Goal: Task Accomplishment & Management: Manage account settings

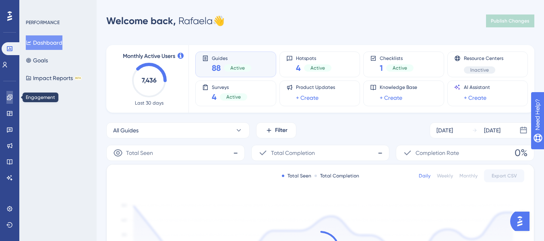
click at [9, 96] on icon at bounding box center [9, 97] width 6 height 6
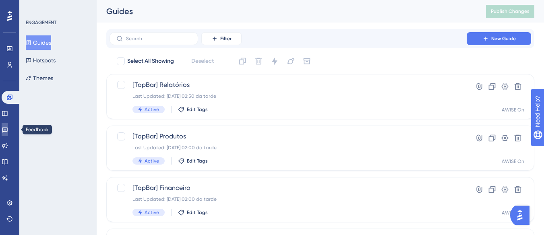
click at [8, 128] on icon at bounding box center [5, 130] width 6 height 5
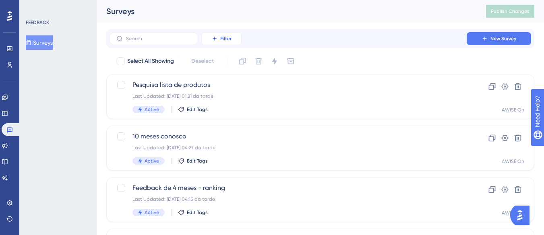
click at [213, 43] on button "Filter" at bounding box center [221, 38] width 40 height 13
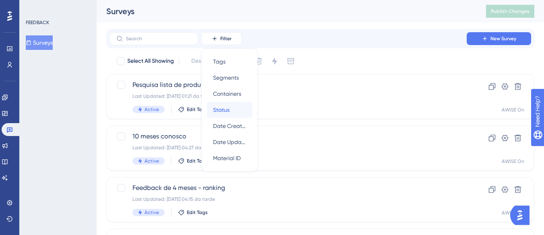
click at [224, 112] on span "Status" at bounding box center [221, 110] width 17 height 10
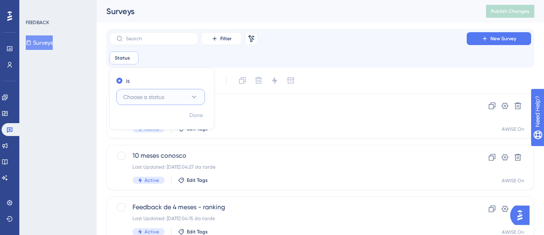
click at [175, 92] on button "Choose a status" at bounding box center [160, 97] width 89 height 16
click at [163, 123] on div "Active Active" at bounding box center [160, 122] width 65 height 16
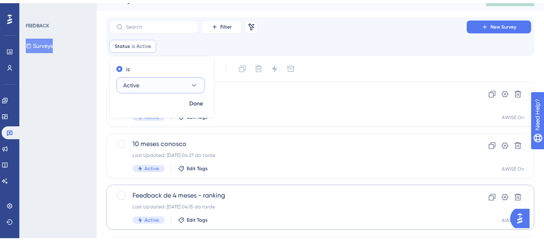
scroll to position [78, 0]
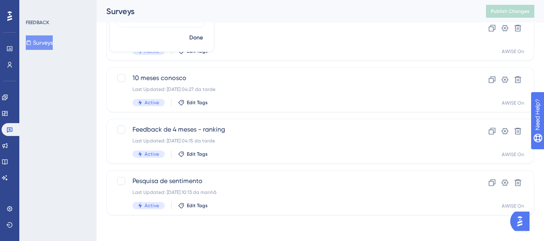
click at [99, 72] on div "Performance Users Engagement Widgets Feedback Product Updates Knowledge Base AI…" at bounding box center [321, 89] width 448 height 277
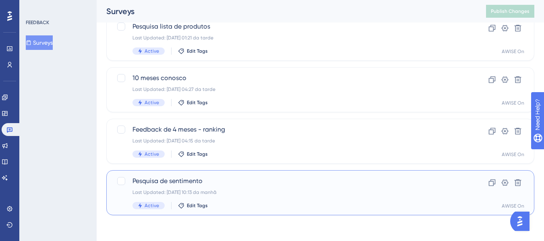
click at [237, 188] on div "Pesquisa de sentimento Last Updated: [DATE] 10:13 da manhã Active Edit Tags" at bounding box center [288, 192] width 311 height 33
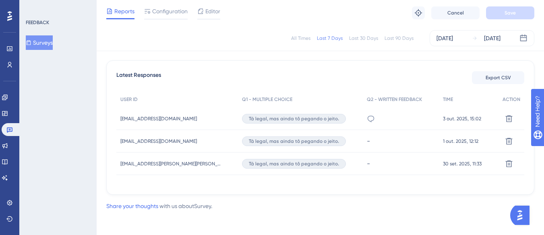
scroll to position [220, 0]
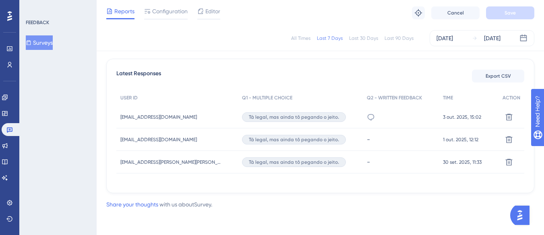
click at [338, 119] on div "Tá legal, mas ainda tô pegando o jeito." at bounding box center [300, 117] width 125 height 23
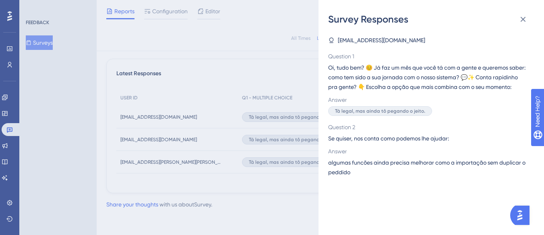
click at [259, 23] on div "Survey Responses [EMAIL_ADDRESS][DOMAIN_NAME] Question 1 Oi, tudo bem? 😊 [PERSO…" at bounding box center [272, 117] width 544 height 235
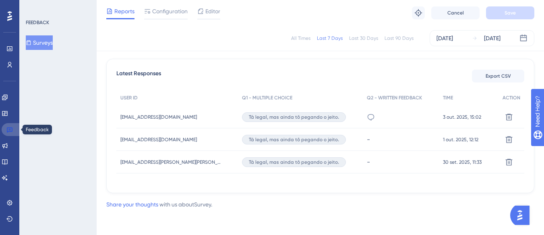
click at [12, 127] on icon at bounding box center [9, 130] width 6 height 6
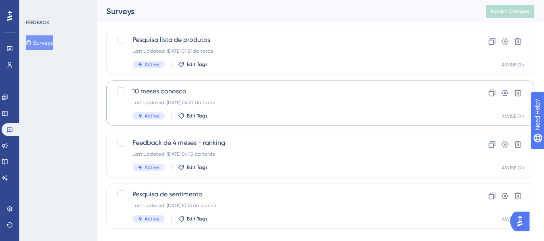
scroll to position [78, 0]
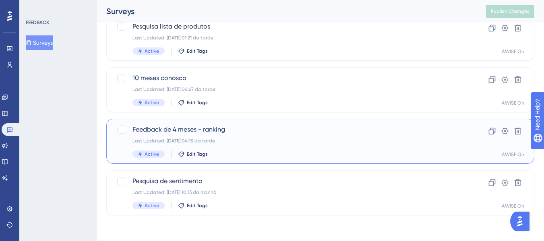
click at [182, 129] on span "Feedback de 4 meses - ranking" at bounding box center [288, 130] width 311 height 10
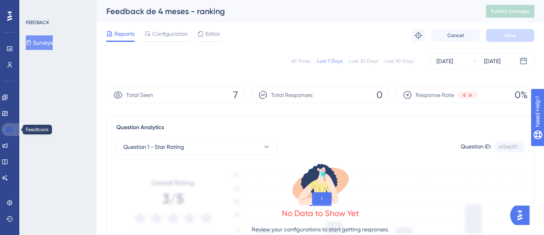
click at [8, 132] on icon at bounding box center [9, 130] width 6 height 6
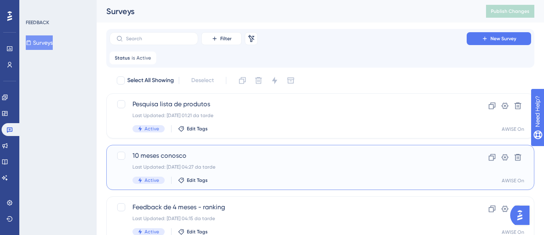
click at [212, 156] on span "10 meses conosco" at bounding box center [288, 156] width 311 height 10
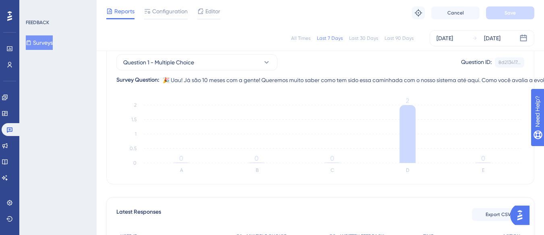
scroll to position [81, 0]
click at [17, 130] on link at bounding box center [11, 129] width 19 height 13
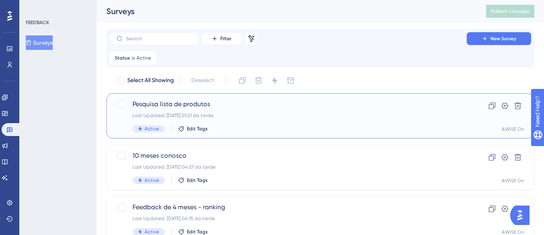
click at [179, 105] on span "Pesquisa lista de produtos" at bounding box center [288, 105] width 311 height 10
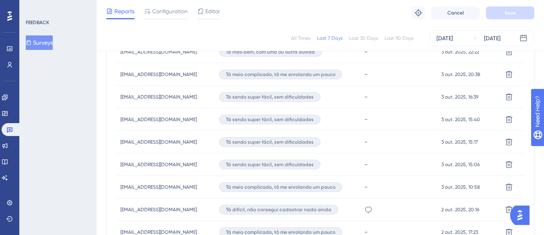
scroll to position [483, 0]
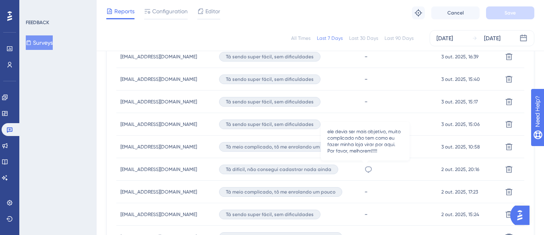
click at [365, 170] on icon at bounding box center [369, 170] width 8 height 8
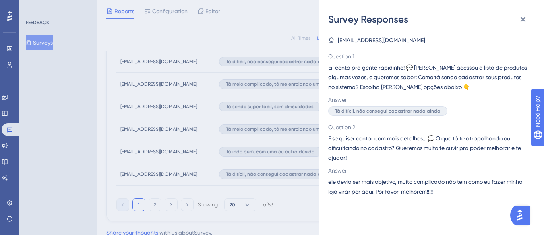
scroll to position [604, 0]
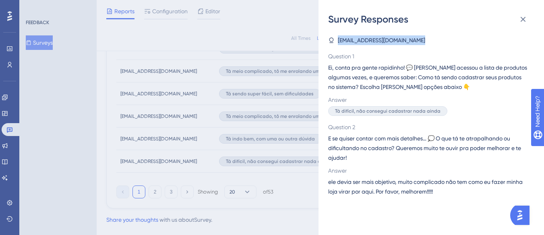
drag, startPoint x: 417, startPoint y: 40, endPoint x: 339, endPoint y: 33, distance: 78.5
click at [339, 33] on div "[EMAIL_ADDRESS][DOMAIN_NAME] Question 1 Ei, conta pra gente rapidinho! 💬 [PERSO…" at bounding box center [434, 131] width 213 height 210
copy span "[EMAIL_ADDRESS][DOMAIN_NAME]"
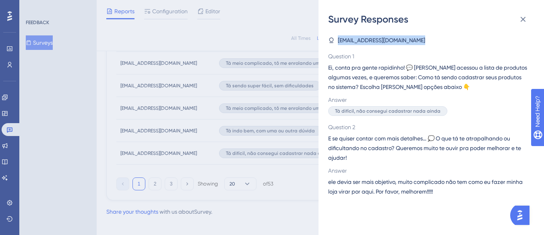
scroll to position [620, 0]
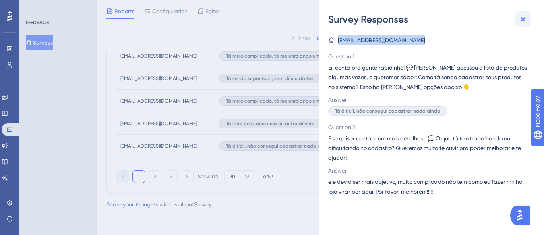
click at [521, 17] on icon at bounding box center [524, 20] width 10 height 10
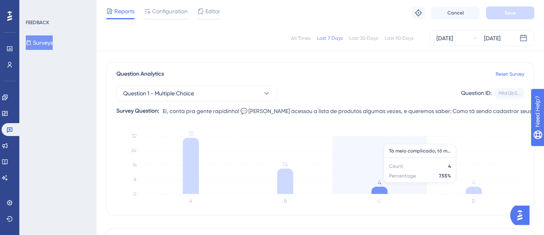
scroll to position [121, 0]
